Goal: Complete application form: Complete application form

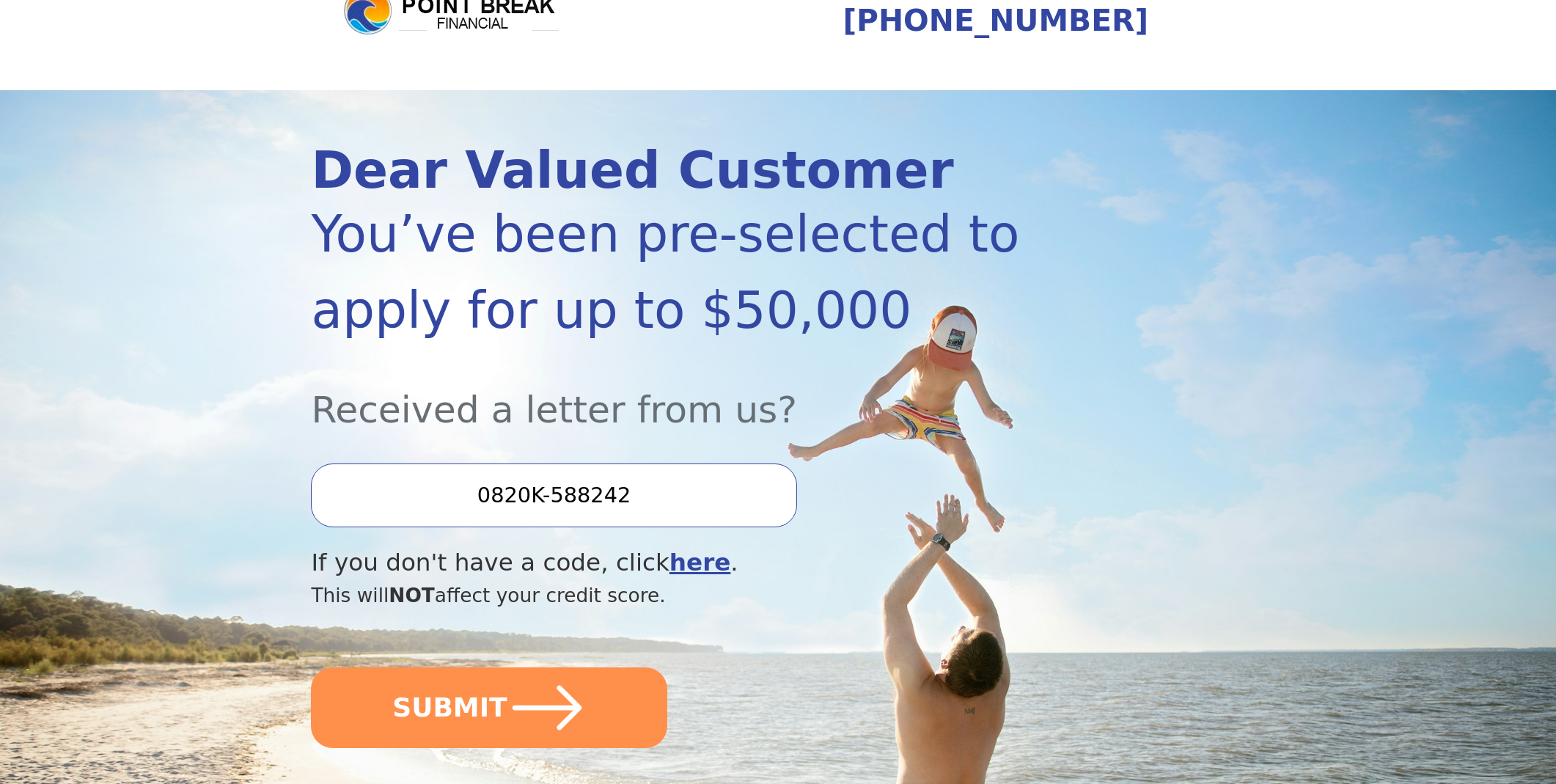
scroll to position [148, 0]
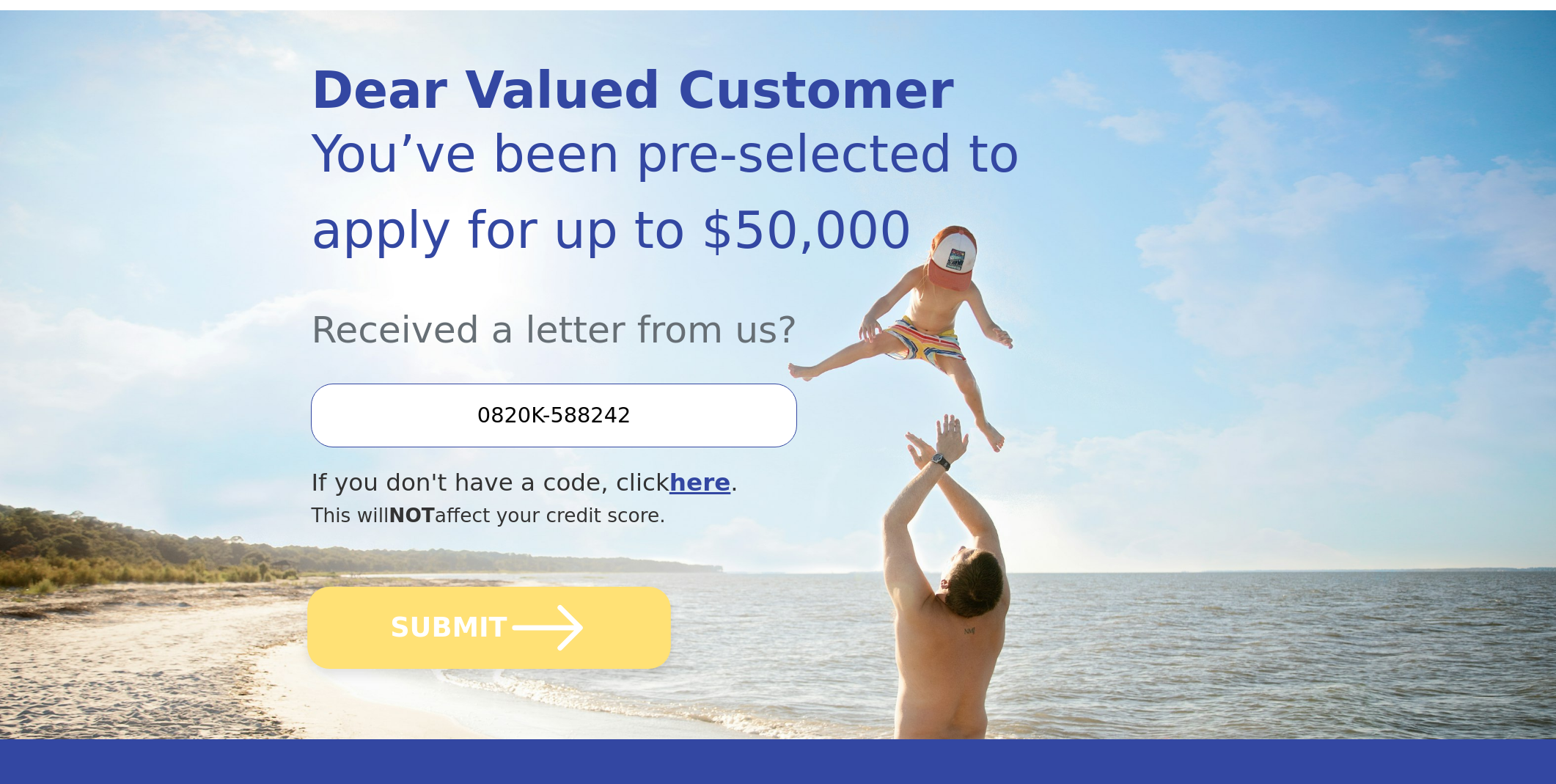
click at [549, 622] on icon "submit" at bounding box center [548, 627] width 80 height 80
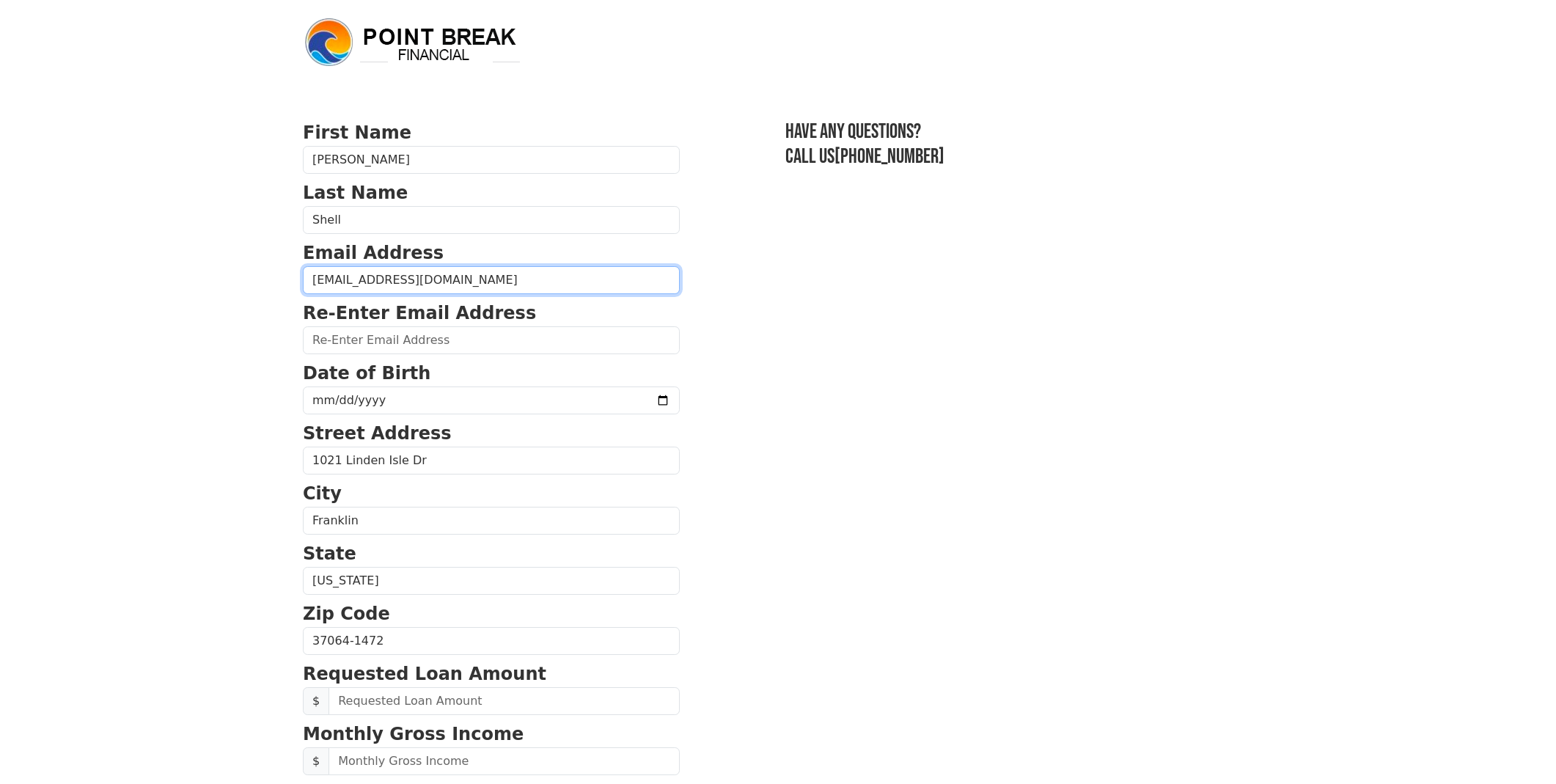
type input "shelleyshell71@yahoo.com"
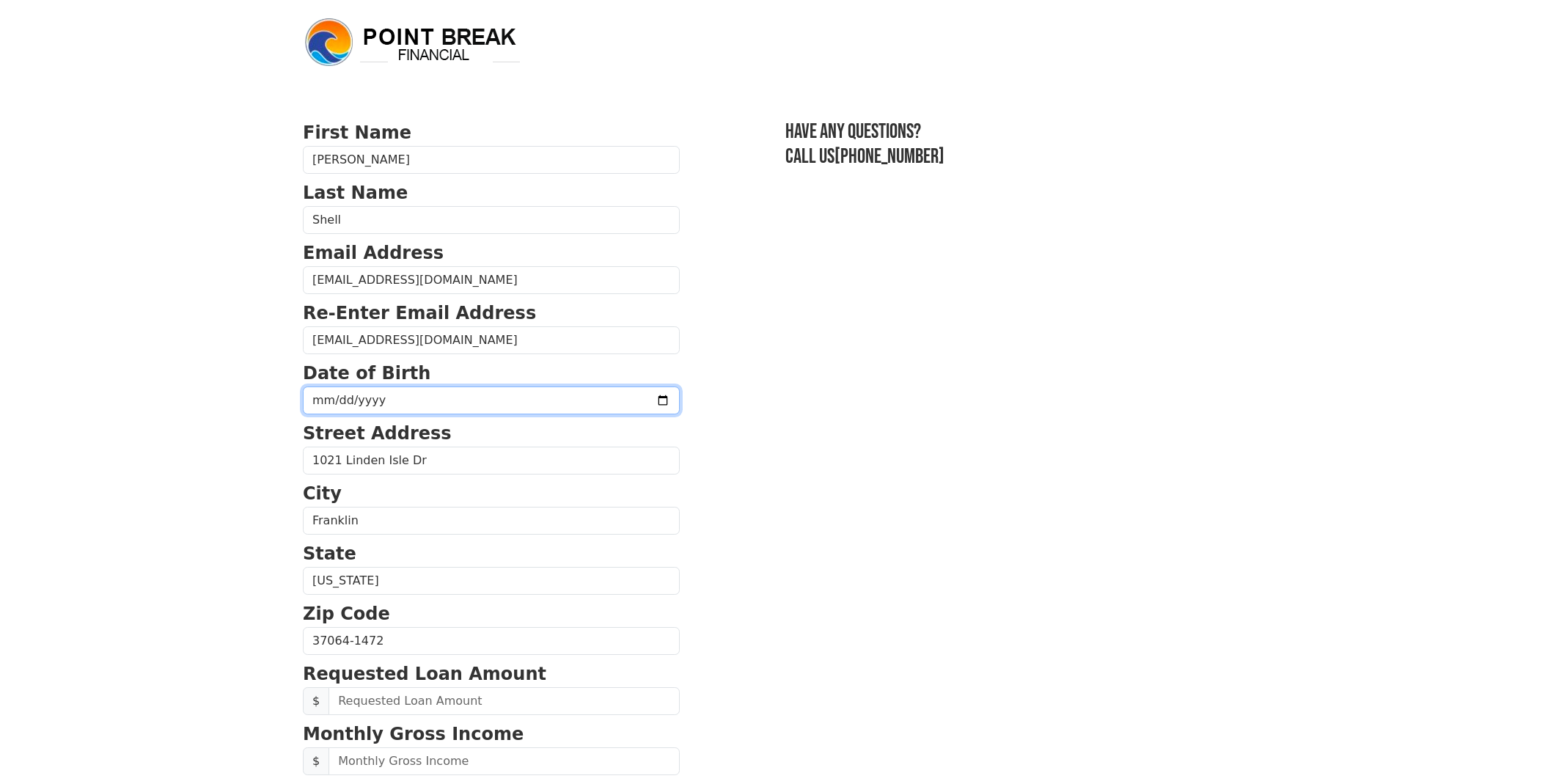
click at [331, 406] on input "date" at bounding box center [491, 400] width 377 height 28
click at [321, 399] on input "date" at bounding box center [491, 400] width 377 height 28
click at [333, 393] on input "date" at bounding box center [491, 400] width 377 height 28
click at [372, 399] on input "date" at bounding box center [491, 400] width 377 height 28
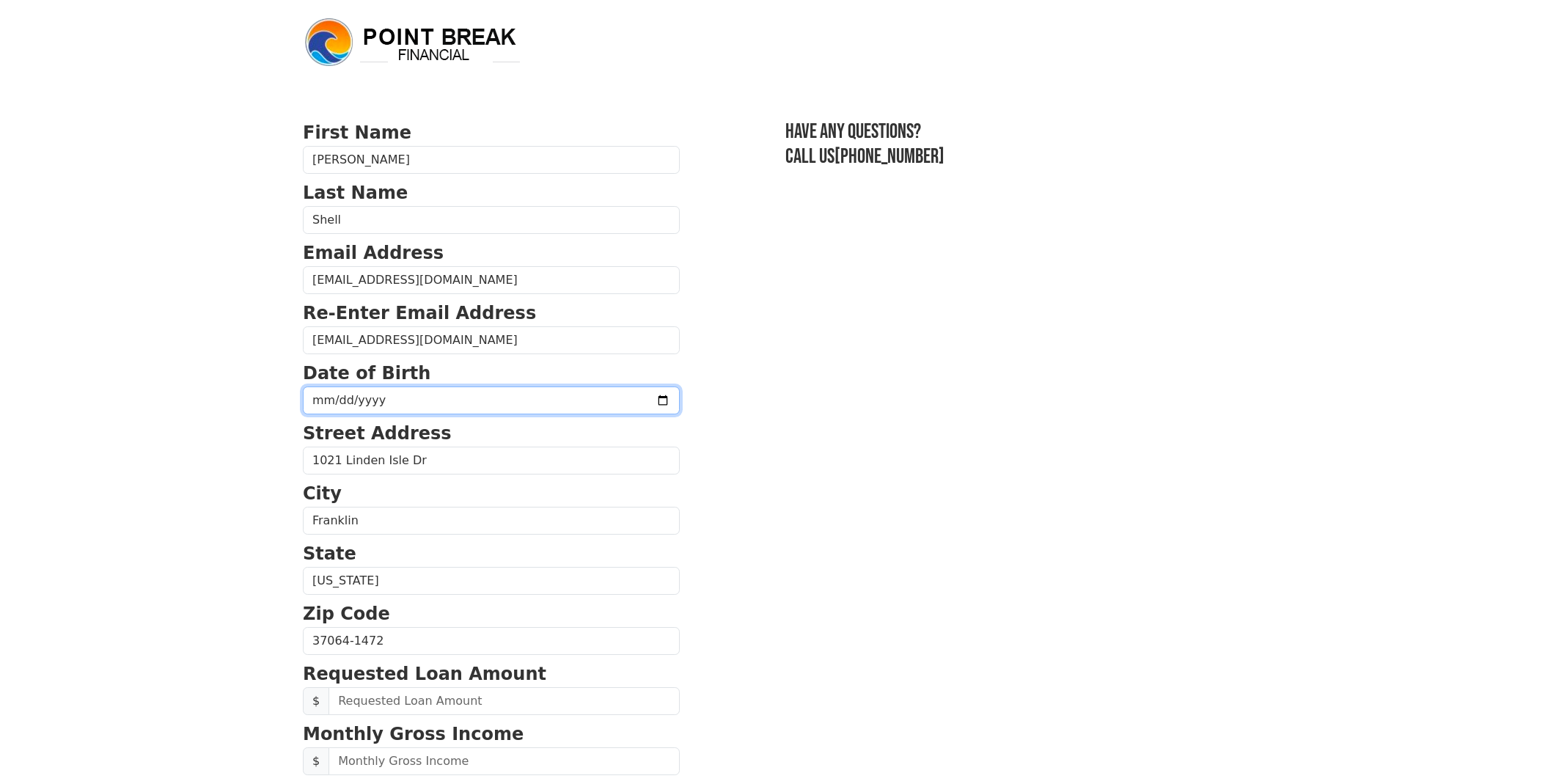
click at [372, 399] on input "date" at bounding box center [491, 400] width 377 height 28
click at [361, 406] on input "date" at bounding box center [491, 400] width 377 height 28
type input "1971-10-21"
click at [485, 402] on input "1971-10-21" at bounding box center [491, 400] width 377 height 28
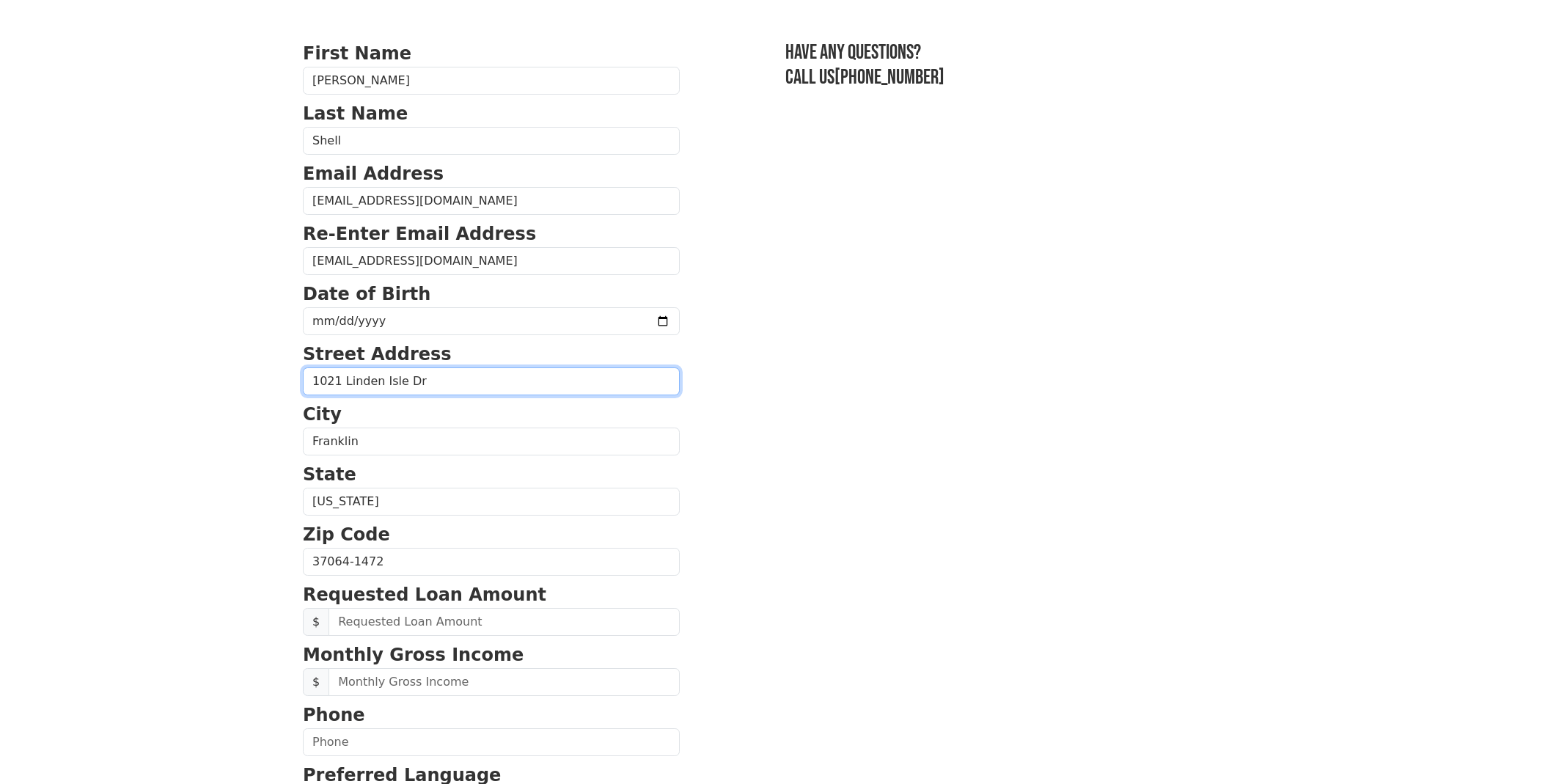
scroll to position [194, 0]
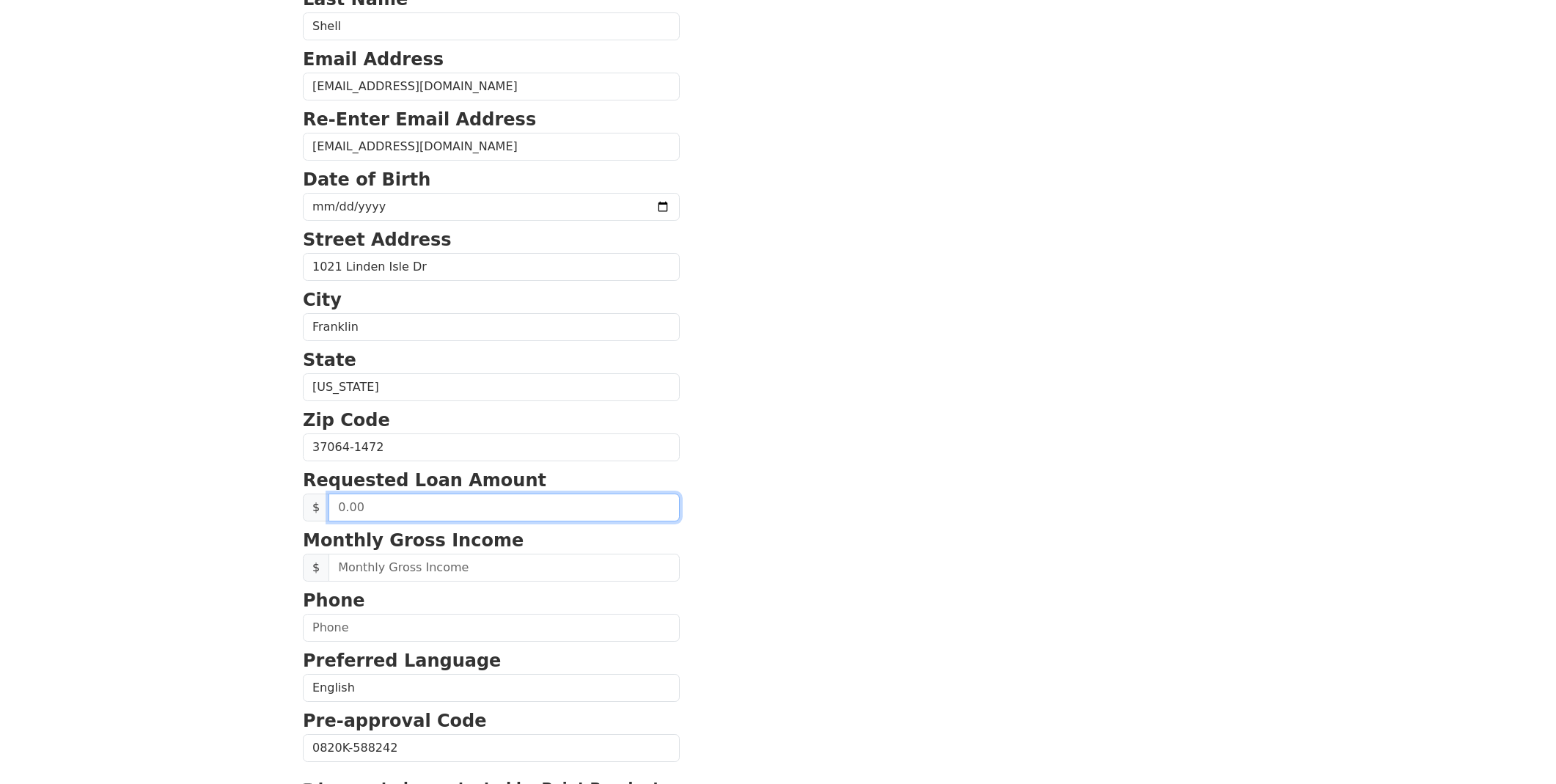
click at [400, 515] on input "text" at bounding box center [504, 508] width 351 height 28
type input "20,000.00"
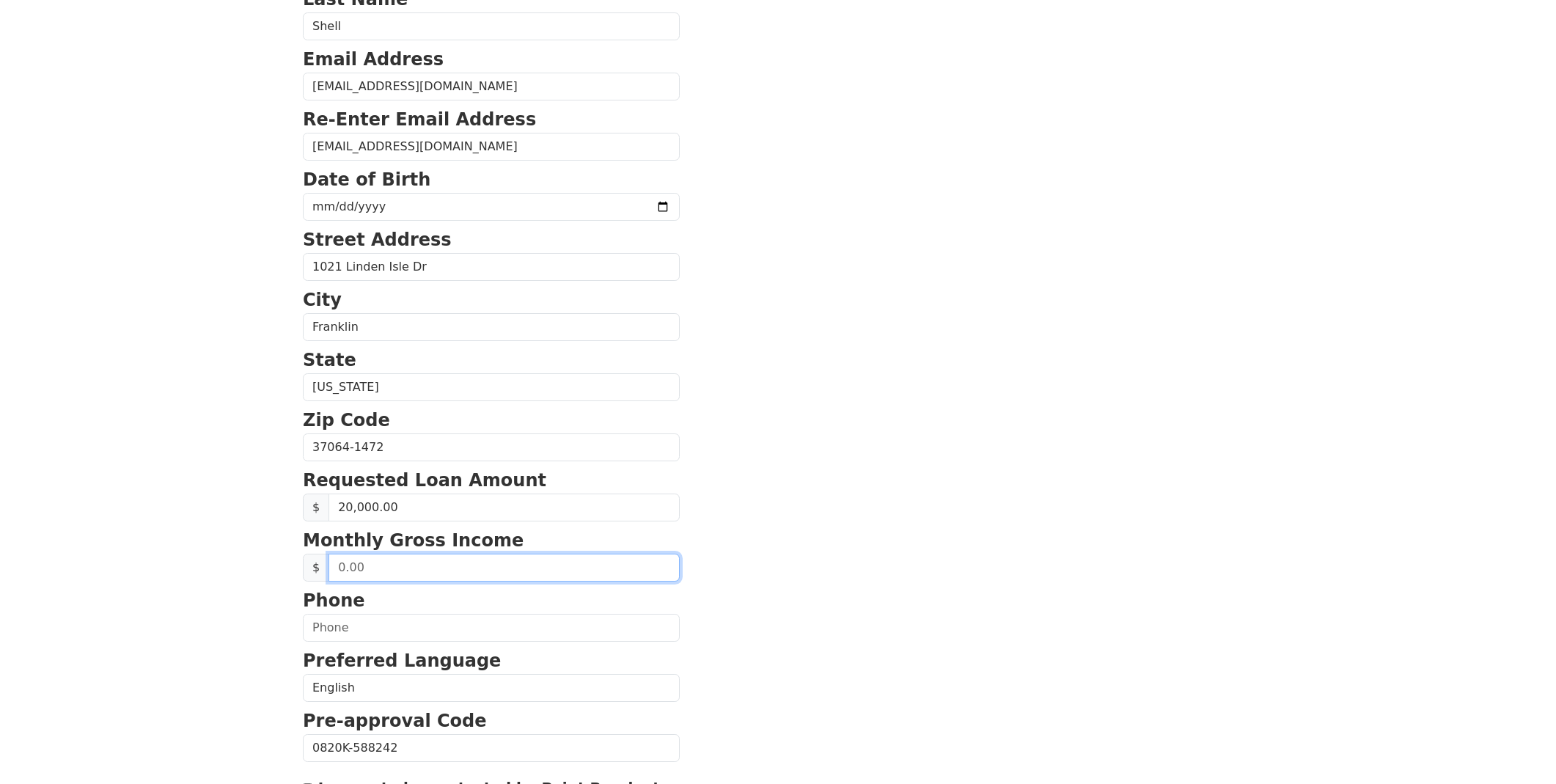
click at [372, 569] on input "text" at bounding box center [504, 568] width 351 height 28
type input "3.00"
type input "4,200.00"
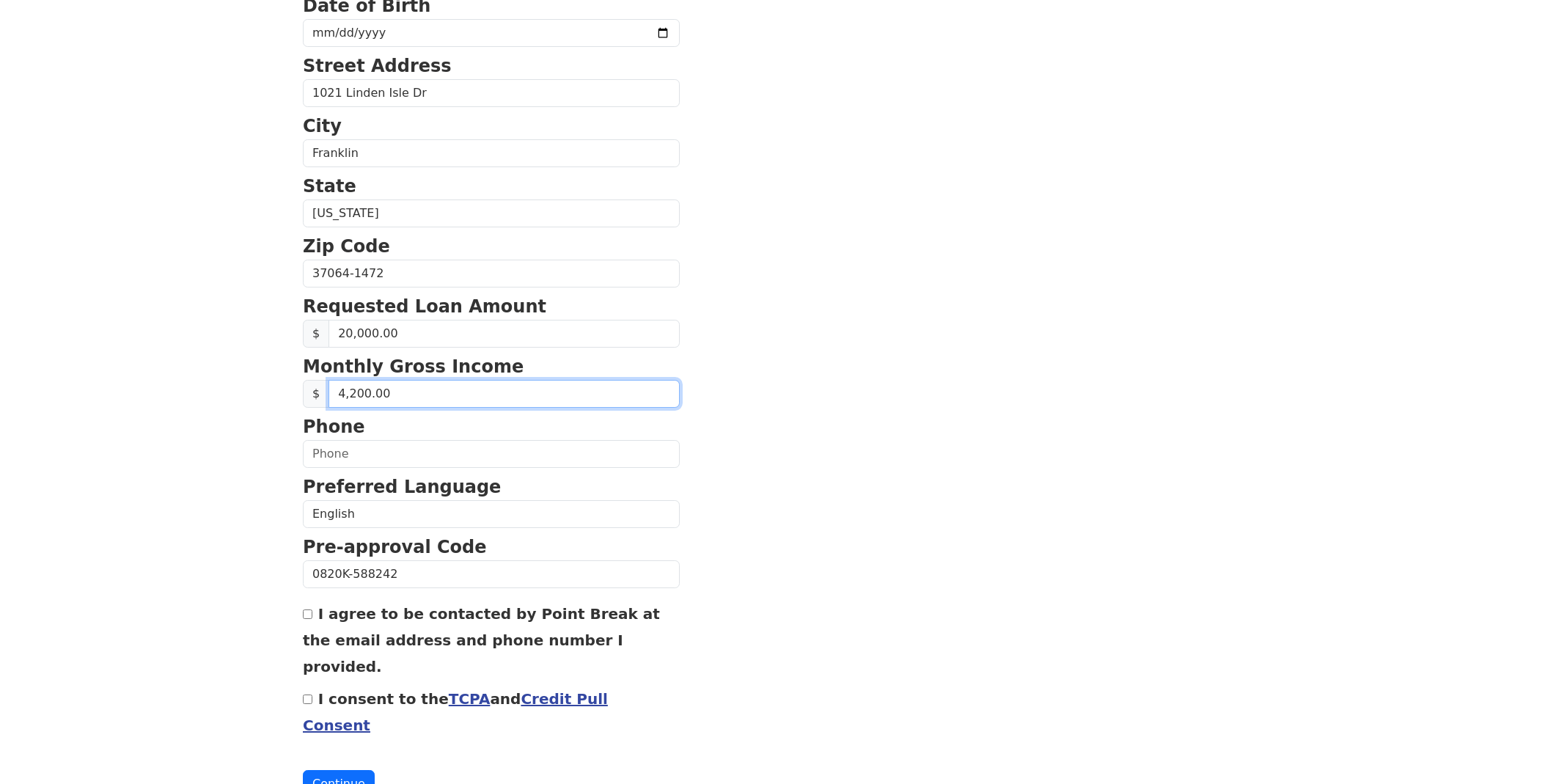
scroll to position [368, 0]
type input "(423) 883-4332"
click at [308, 617] on input "I agree to be contacted by Point Break at the email address and phone number I …" at bounding box center [307, 613] width 10 height 10
checkbox input "true"
click at [308, 693] on input "I consent to the TCPA and Credit Pull Consent" at bounding box center [307, 698] width 10 height 10
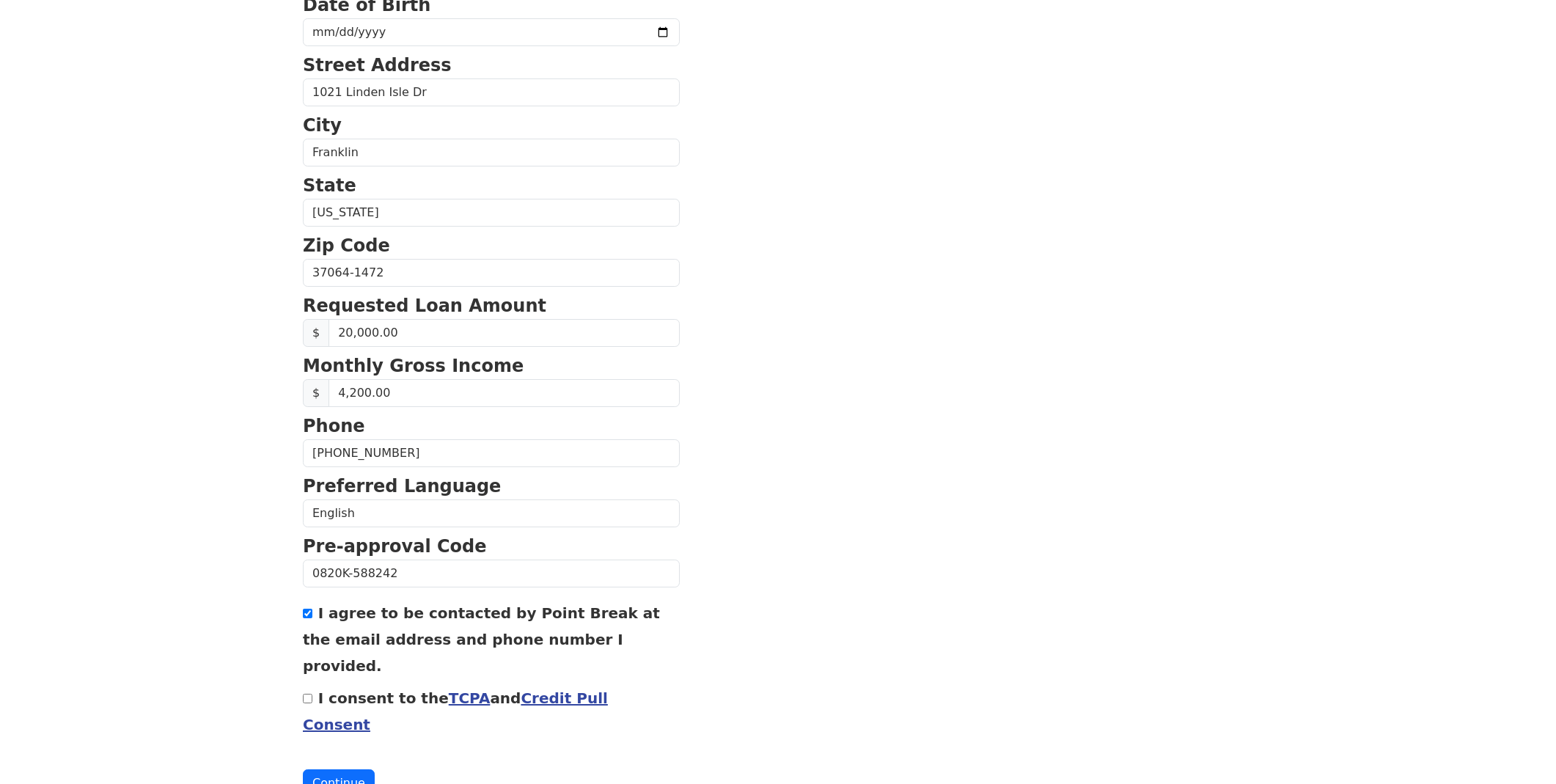
checkbox input "true"
click at [332, 769] on button "Continue" at bounding box center [338, 783] width 72 height 28
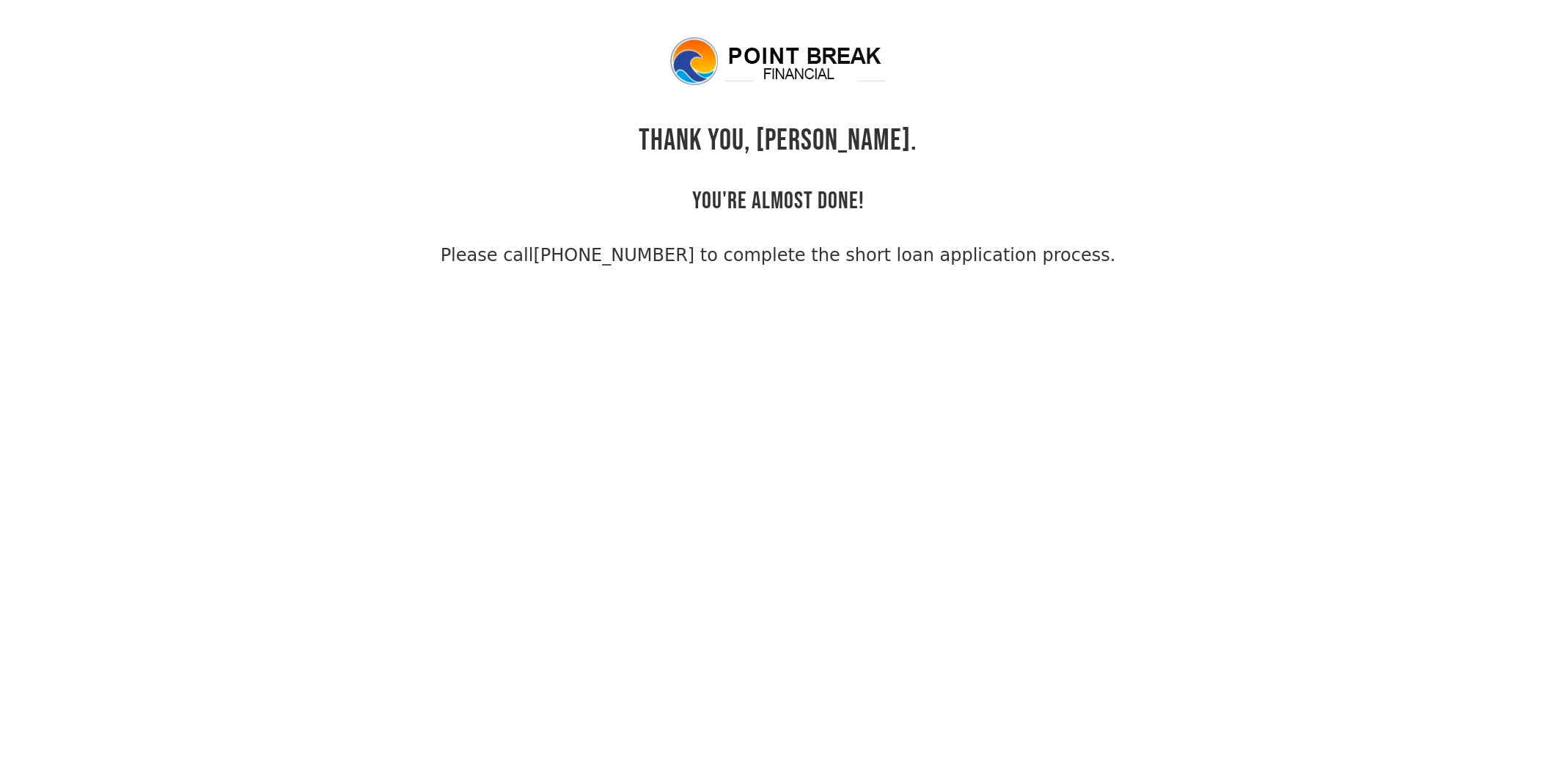
scroll to position [1, 0]
